Goal: Task Accomplishment & Management: Complete application form

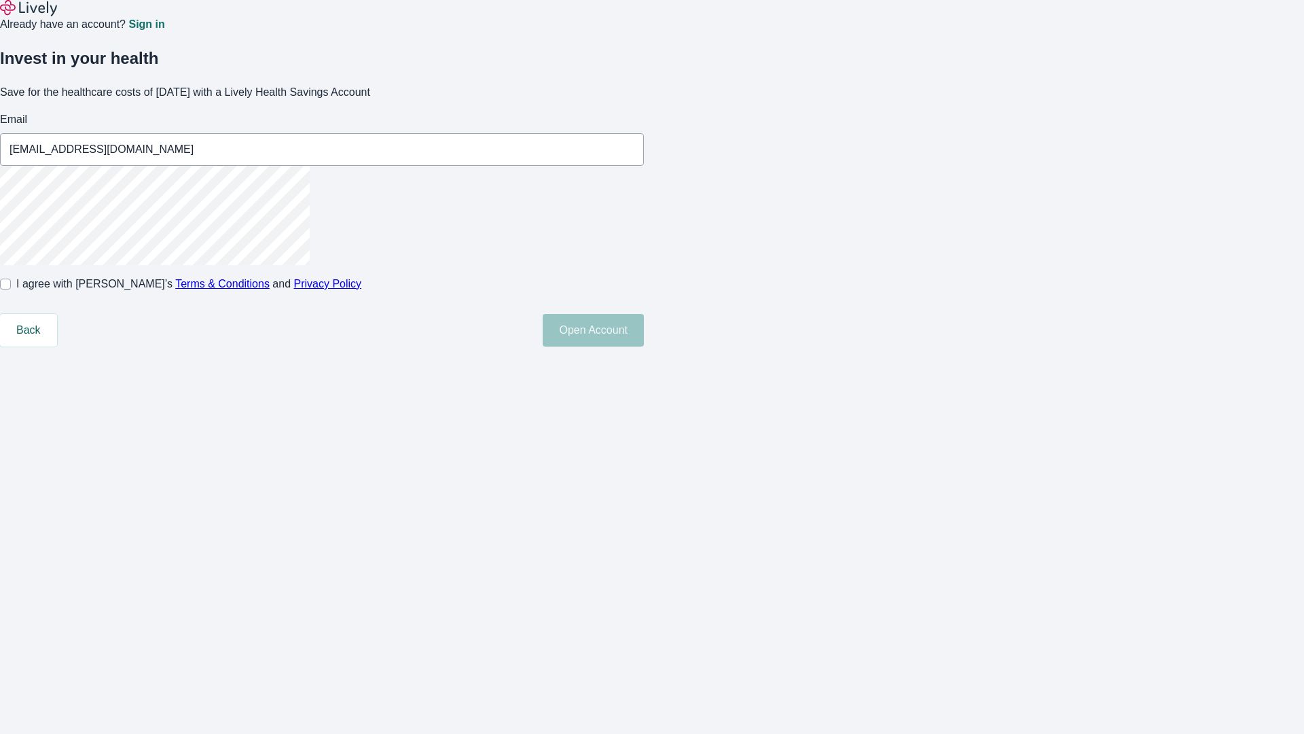
click at [11, 289] on input "I agree with Lively’s Terms & Conditions and Privacy Policy" at bounding box center [5, 283] width 11 height 11
checkbox input "true"
click at [644, 346] on button "Open Account" at bounding box center [593, 330] width 101 height 33
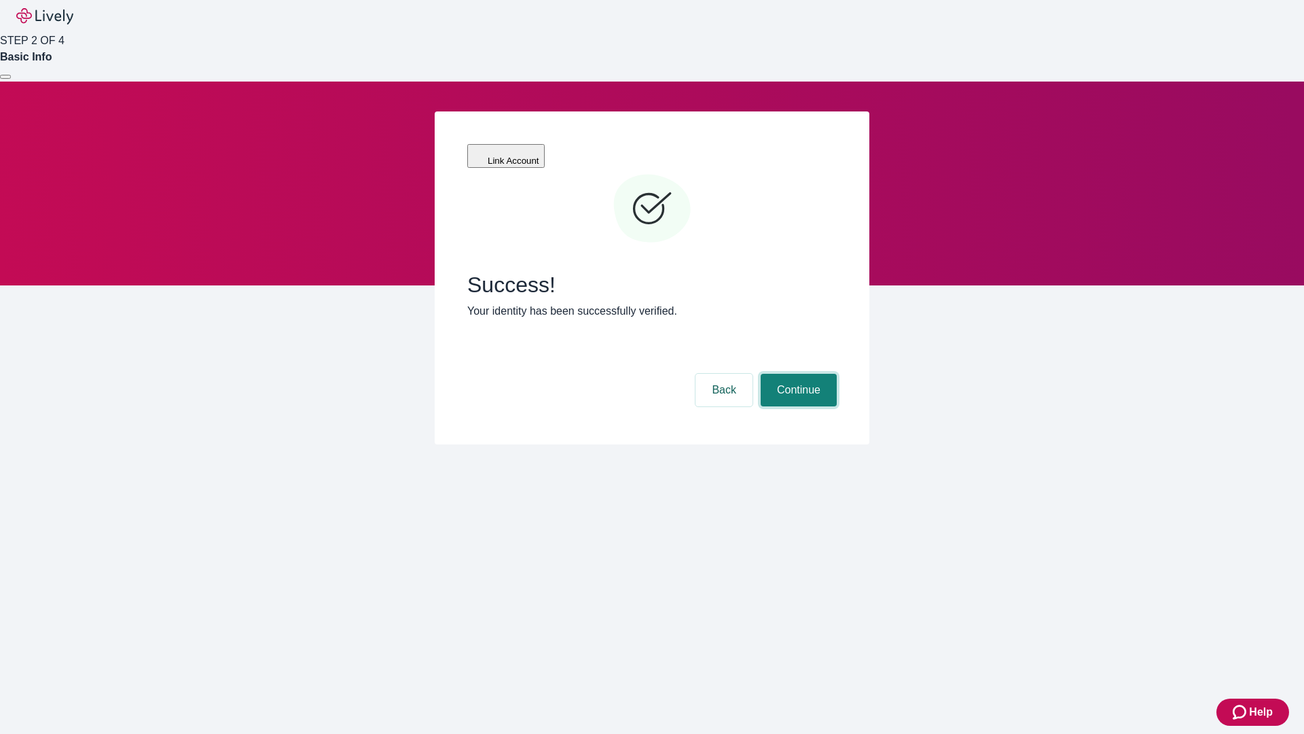
click at [797, 374] on button "Continue" at bounding box center [799, 390] width 76 height 33
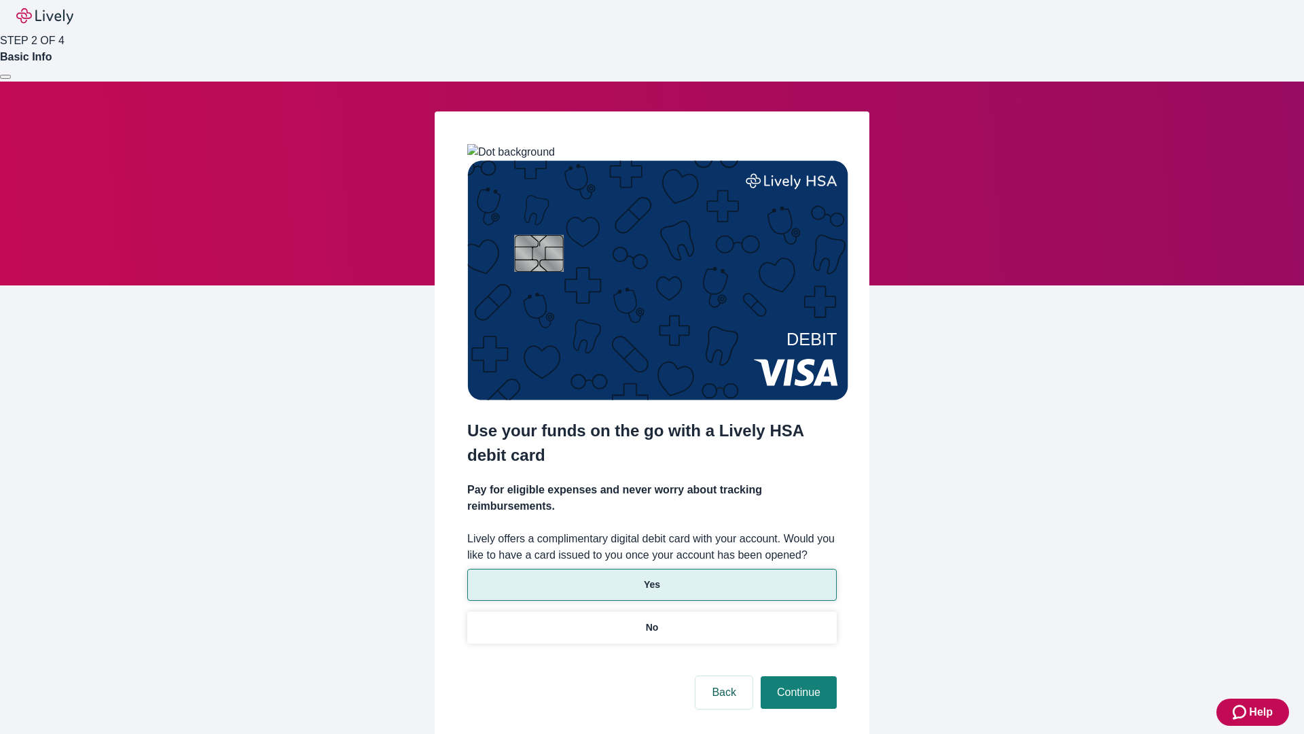
click at [651, 577] on p "Yes" at bounding box center [652, 584] width 16 height 14
click at [797, 676] on button "Continue" at bounding box center [799, 692] width 76 height 33
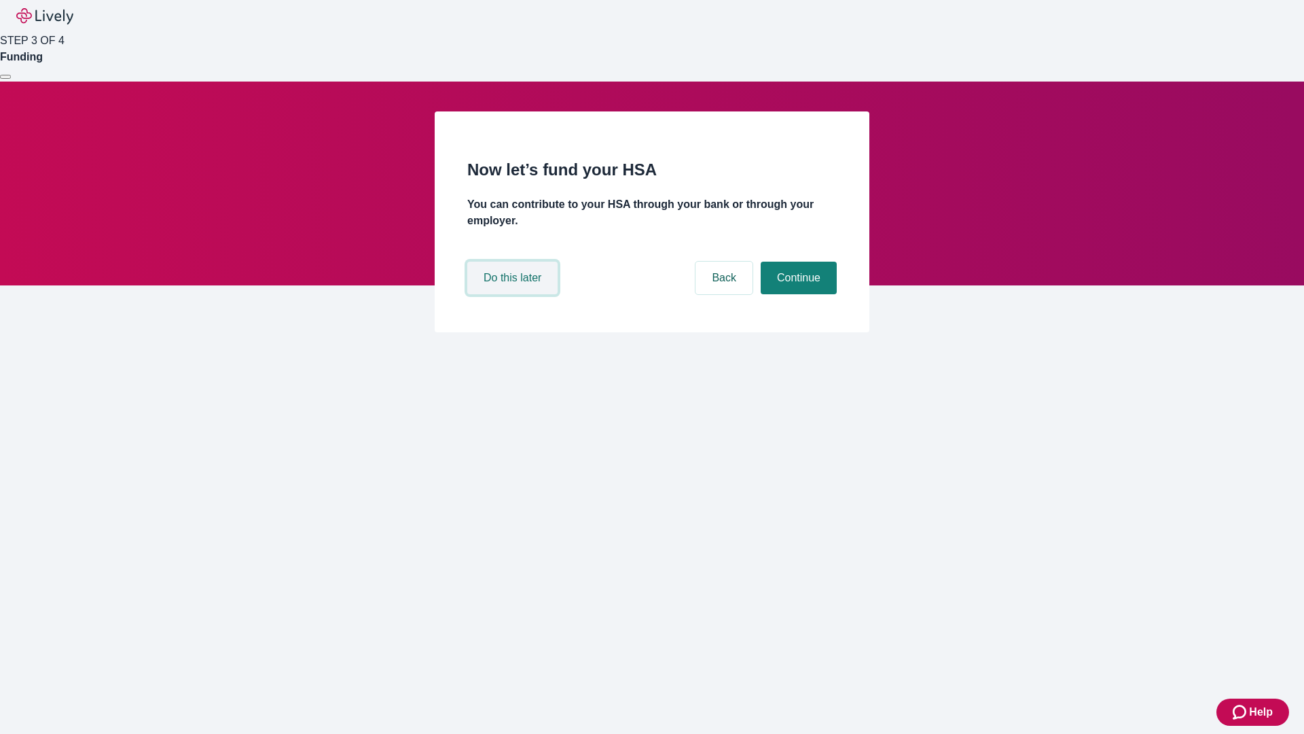
click at [514, 294] on button "Do this later" at bounding box center [512, 277] width 90 height 33
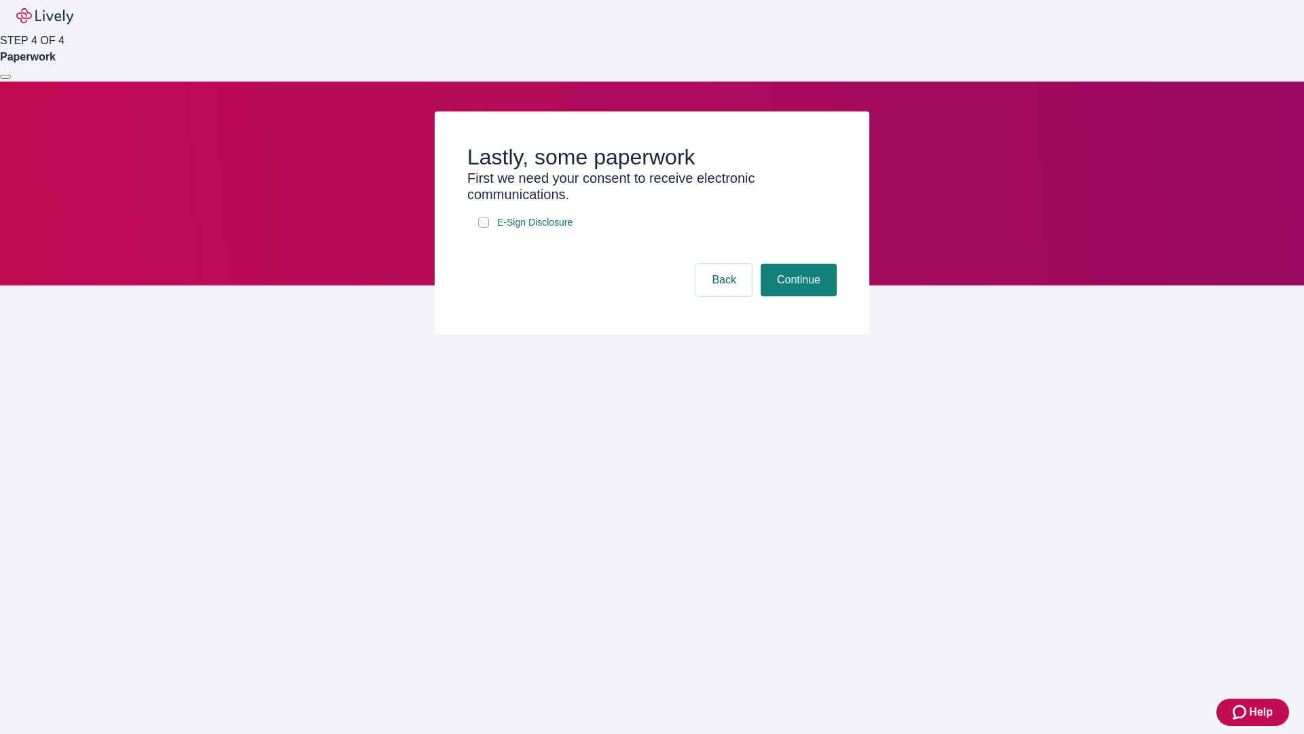
click at [484, 228] on input "E-Sign Disclosure" at bounding box center [483, 222] width 11 height 11
checkbox input "true"
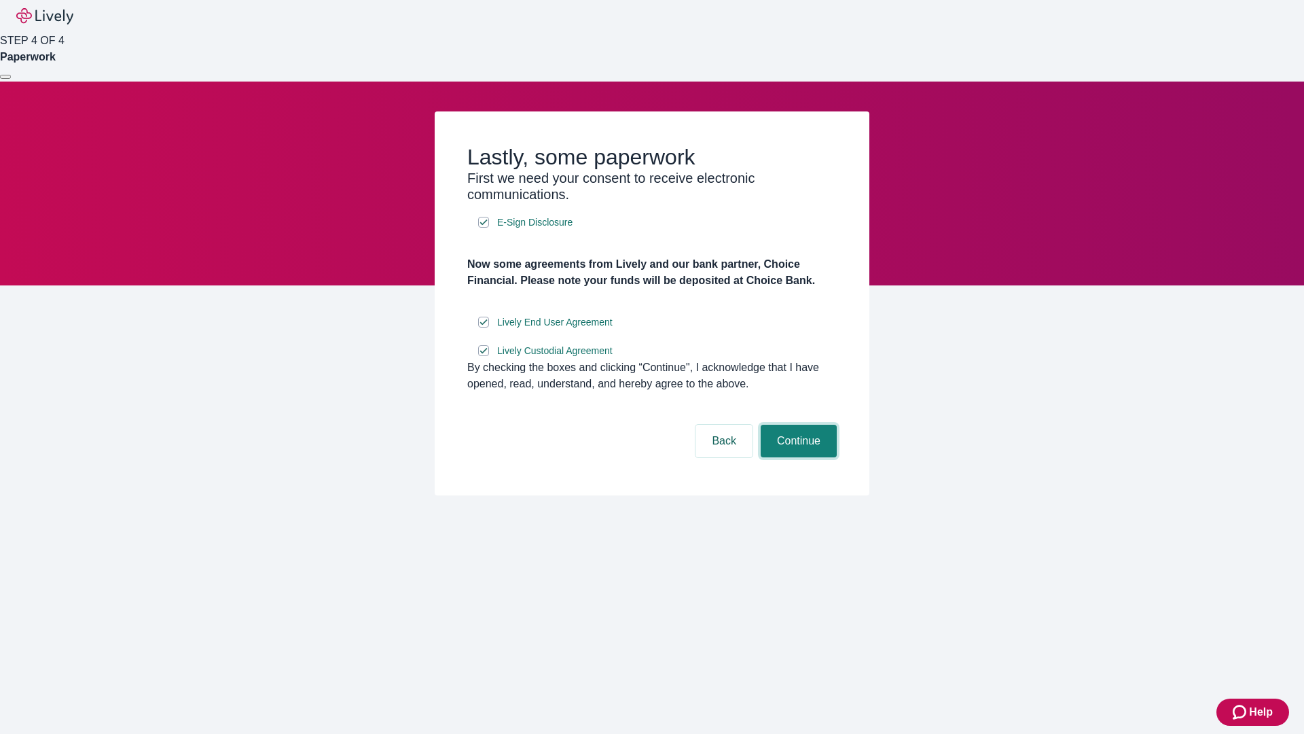
click at [797, 457] on button "Continue" at bounding box center [799, 440] width 76 height 33
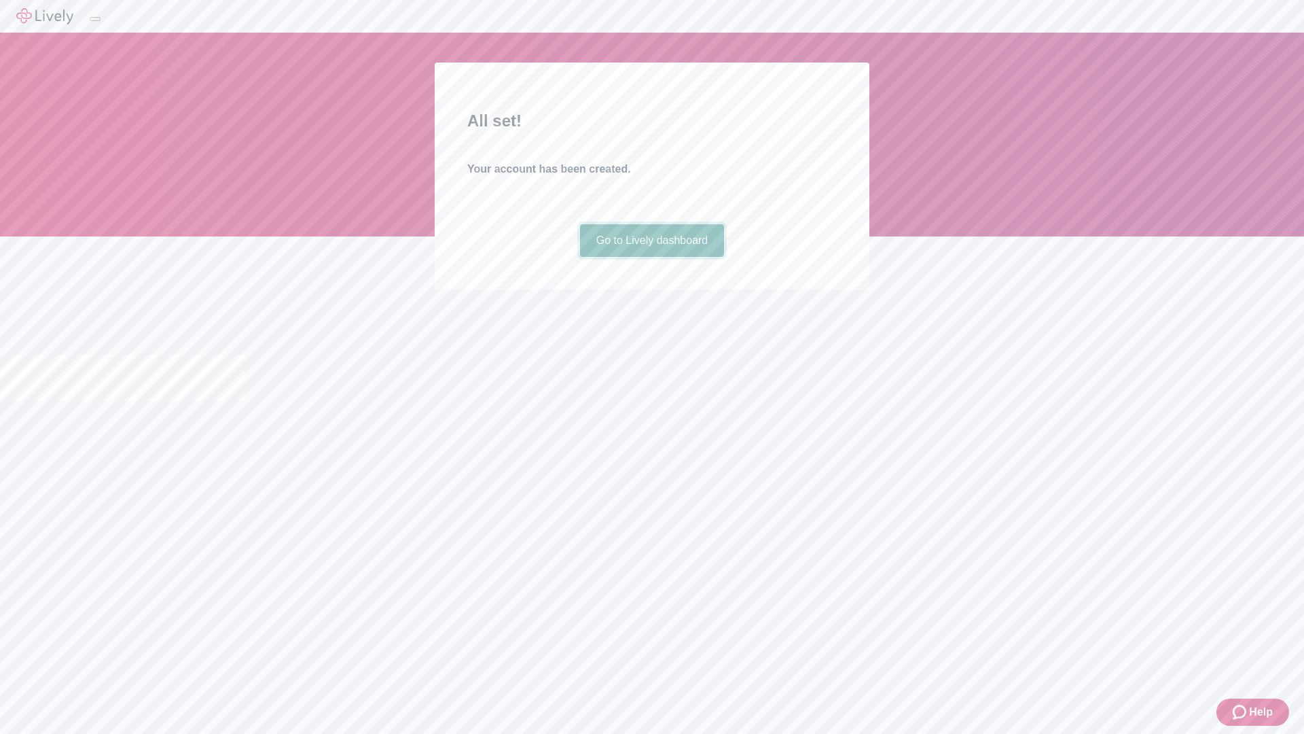
click at [651, 257] on link "Go to Lively dashboard" at bounding box center [652, 240] width 145 height 33
